Goal: Task Accomplishment & Management: Manage account settings

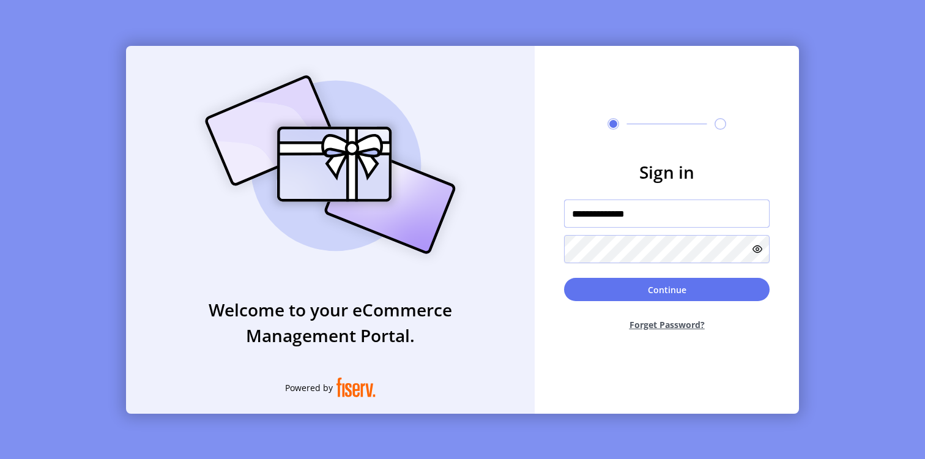
click at [674, 212] on input "**********" at bounding box center [667, 213] width 206 height 28
type input "**********"
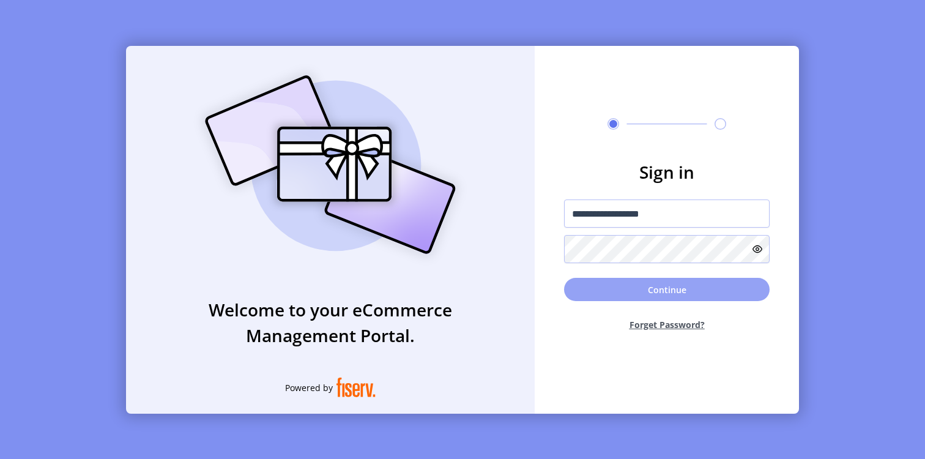
click at [693, 291] on button "Continue" at bounding box center [667, 289] width 206 height 23
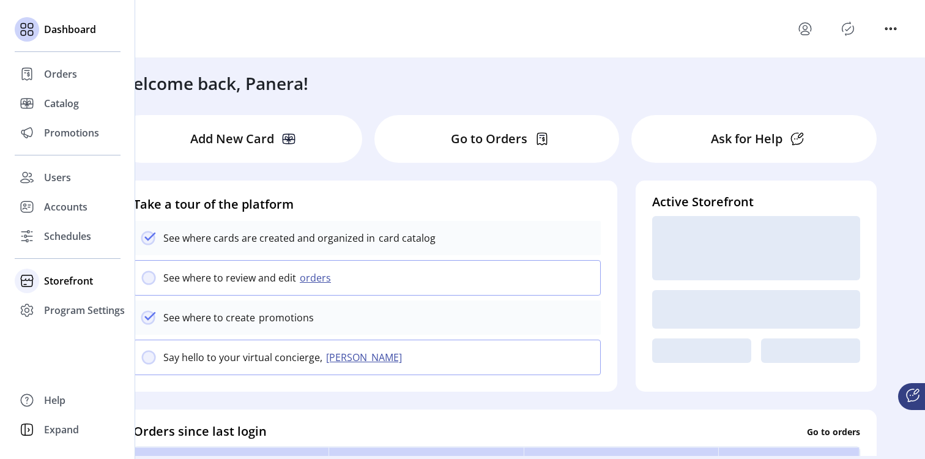
click at [60, 275] on span "Storefront" at bounding box center [68, 280] width 49 height 15
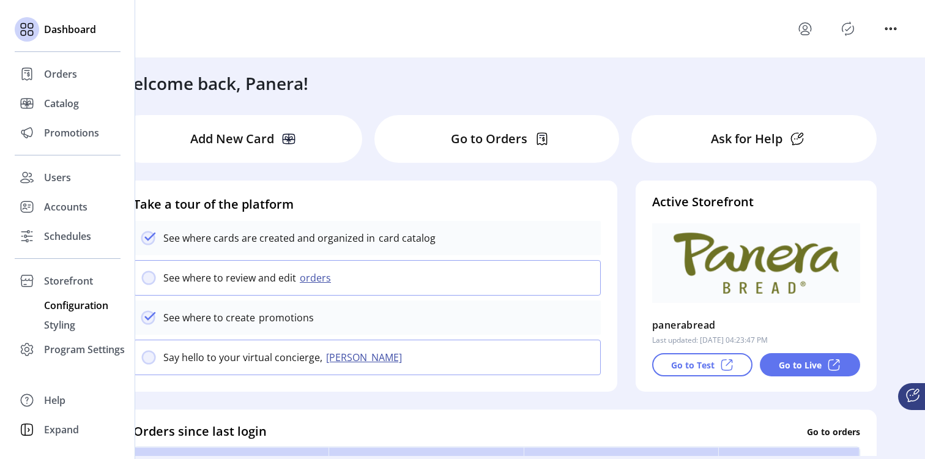
click at [76, 302] on span "Configuration" at bounding box center [76, 305] width 64 height 15
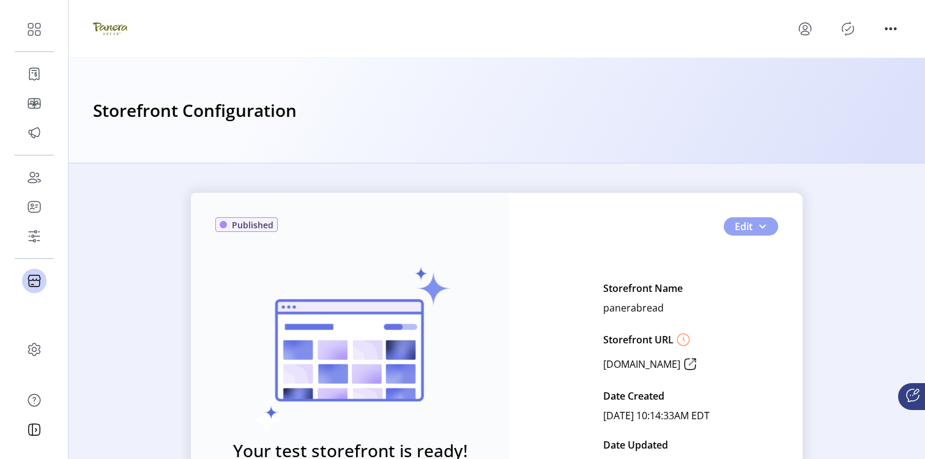
click at [750, 229] on button "Edit" at bounding box center [751, 226] width 54 height 18
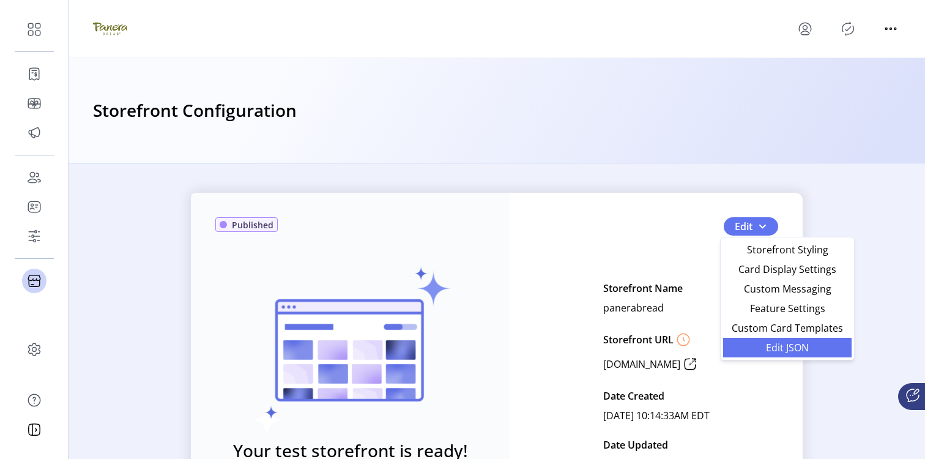
click at [747, 349] on span "Edit JSON" at bounding box center [788, 348] width 114 height 10
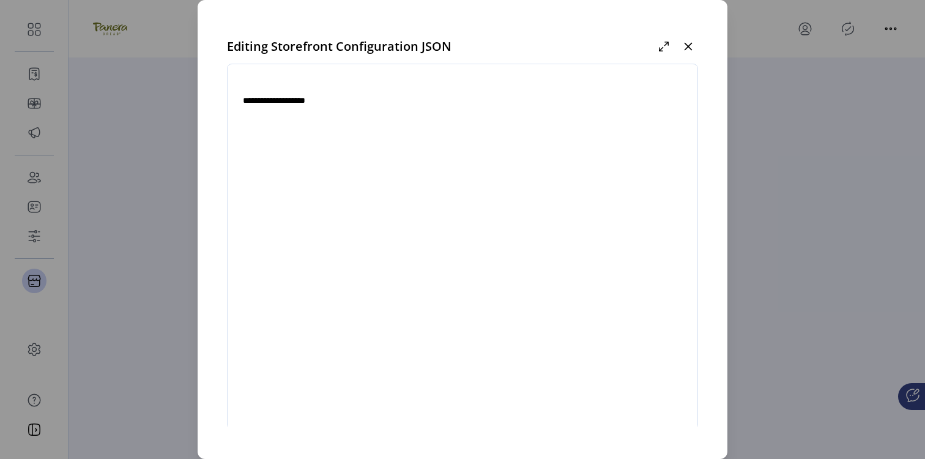
type textarea "**********"
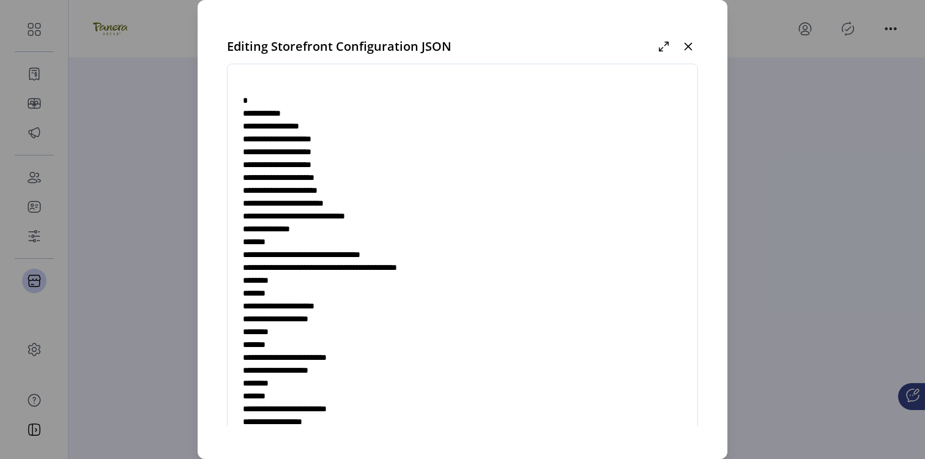
click at [531, 279] on textarea at bounding box center [463, 259] width 470 height 361
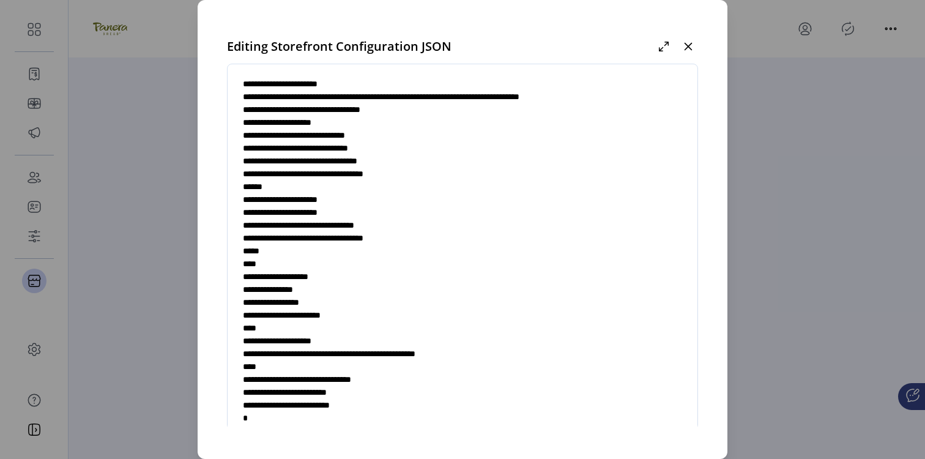
scroll to position [4796, 0]
drag, startPoint x: 250, startPoint y: 275, endPoint x: 255, endPoint y: 327, distance: 52.3
click at [255, 327] on textarea at bounding box center [463, 259] width 470 height 361
click at [310, 289] on textarea at bounding box center [463, 259] width 470 height 361
click at [280, 291] on textarea at bounding box center [463, 259] width 470 height 361
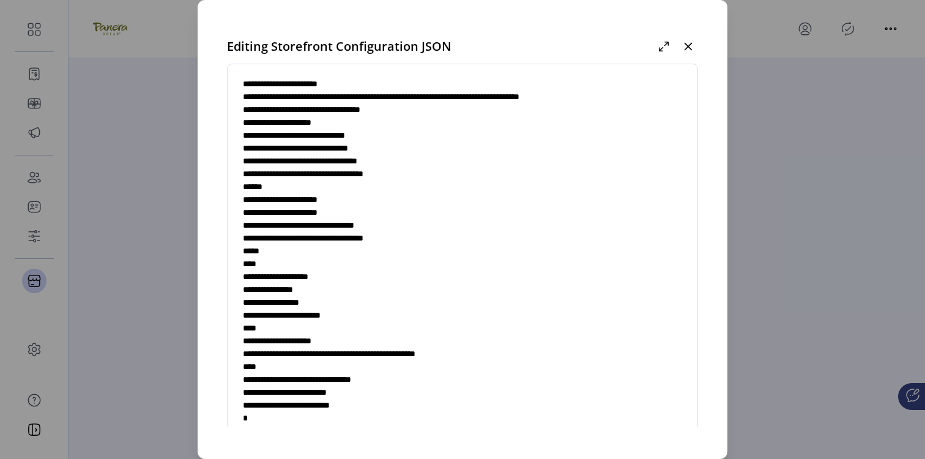
click at [280, 291] on textarea at bounding box center [463, 259] width 470 height 361
click at [314, 289] on textarea at bounding box center [463, 259] width 470 height 361
click at [311, 288] on textarea at bounding box center [463, 259] width 470 height 361
click at [312, 291] on textarea at bounding box center [463, 259] width 470 height 361
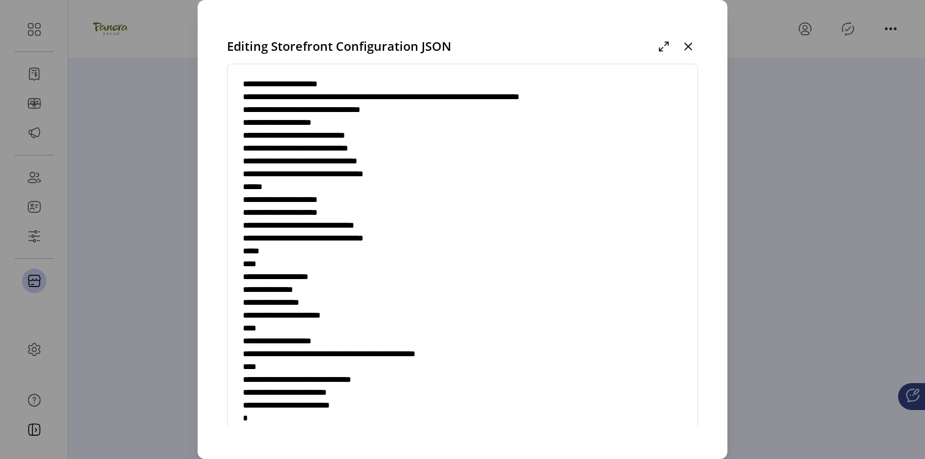
click at [310, 291] on textarea at bounding box center [463, 259] width 470 height 361
click at [363, 318] on textarea at bounding box center [463, 259] width 470 height 361
click at [319, 319] on textarea at bounding box center [463, 259] width 470 height 361
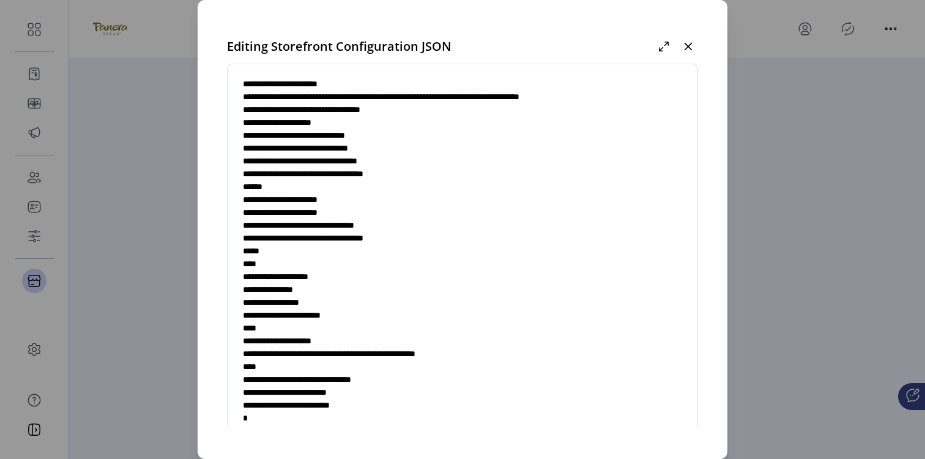
click at [360, 319] on textarea at bounding box center [463, 259] width 470 height 361
click at [308, 316] on textarea at bounding box center [463, 259] width 470 height 361
drag, startPoint x: 377, startPoint y: 315, endPoint x: 262, endPoint y: 313, distance: 115.7
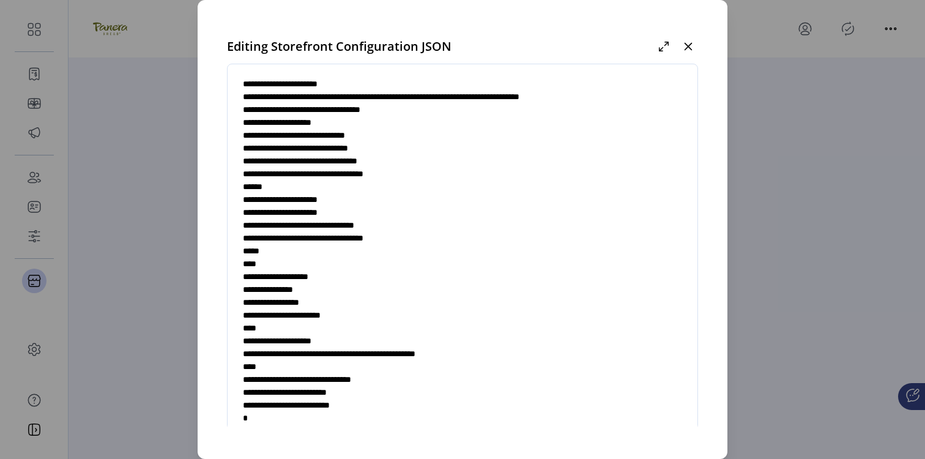
click at [262, 313] on textarea at bounding box center [463, 259] width 470 height 361
click at [259, 291] on textarea at bounding box center [463, 259] width 470 height 361
click at [314, 291] on textarea at bounding box center [463, 259] width 470 height 361
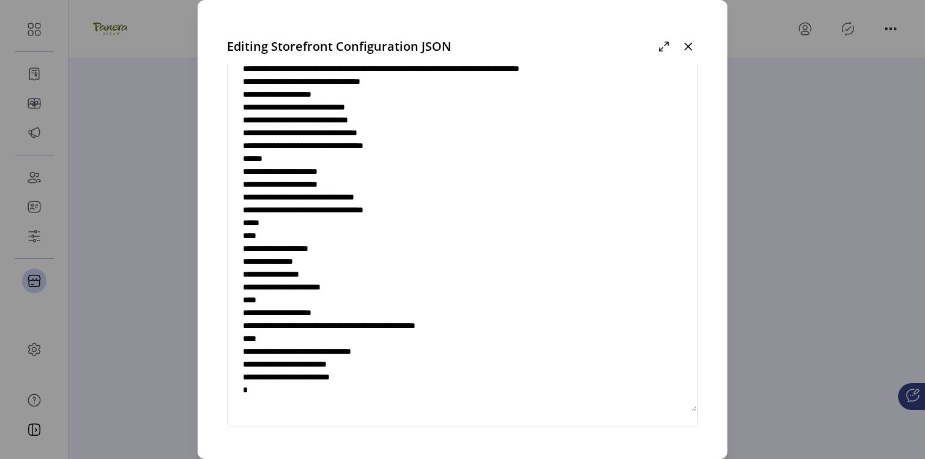
scroll to position [45, 0]
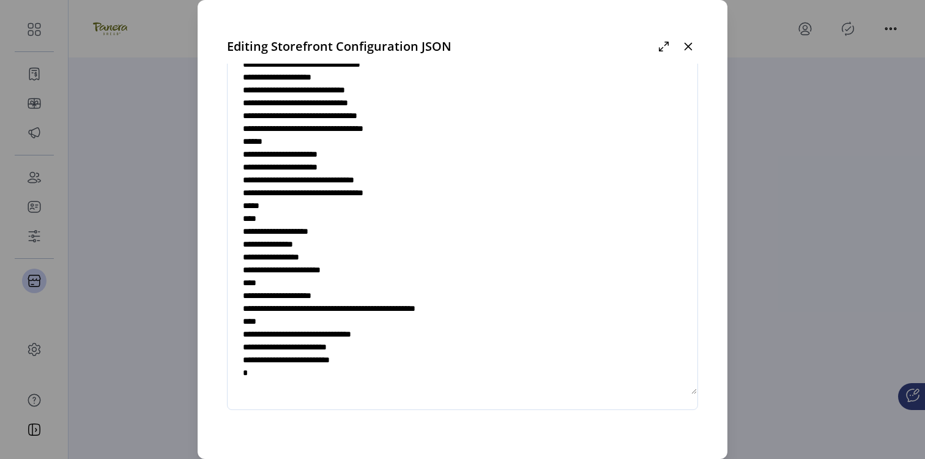
drag, startPoint x: 256, startPoint y: 245, endPoint x: 347, endPoint y: 245, distance: 90.6
click at [347, 245] on textarea at bounding box center [463, 214] width 470 height 361
drag, startPoint x: 379, startPoint y: 269, endPoint x: 235, endPoint y: 245, distance: 145.7
click at [235, 245] on textarea at bounding box center [463, 214] width 470 height 361
click at [322, 256] on textarea at bounding box center [463, 214] width 470 height 361
